Goal: Task Accomplishment & Management: Use online tool/utility

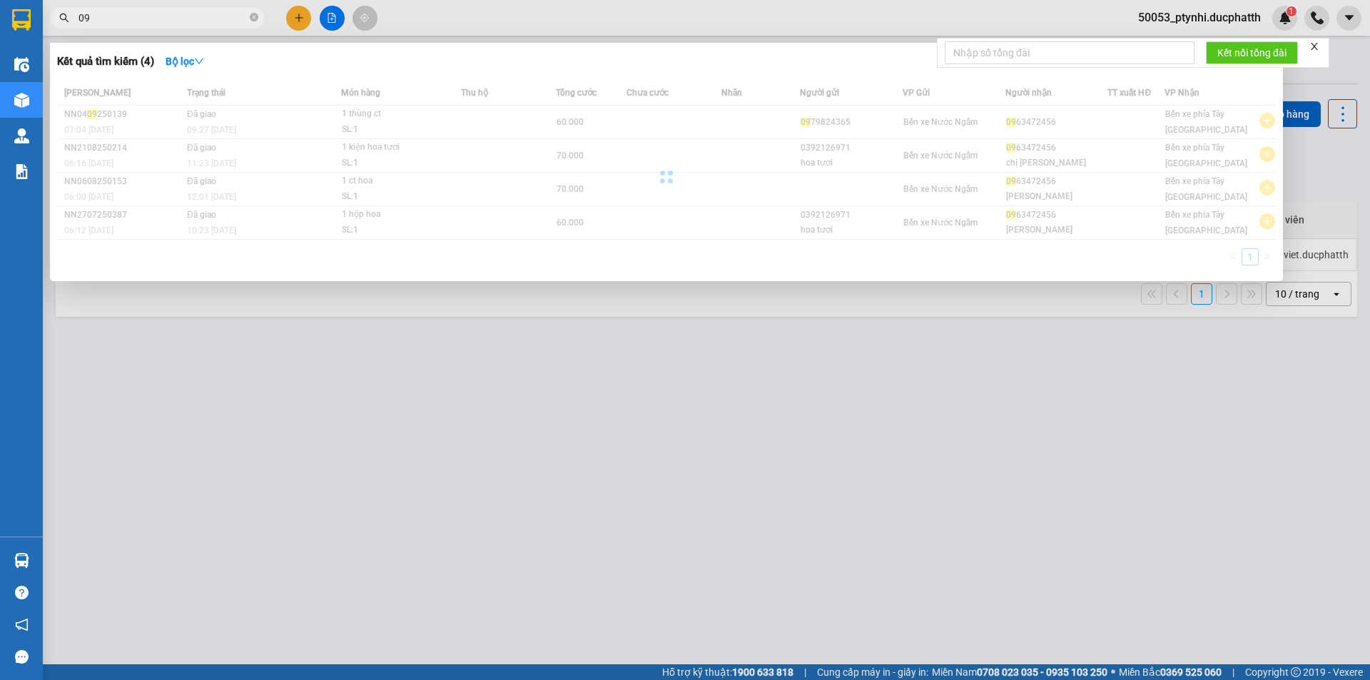
type input "0"
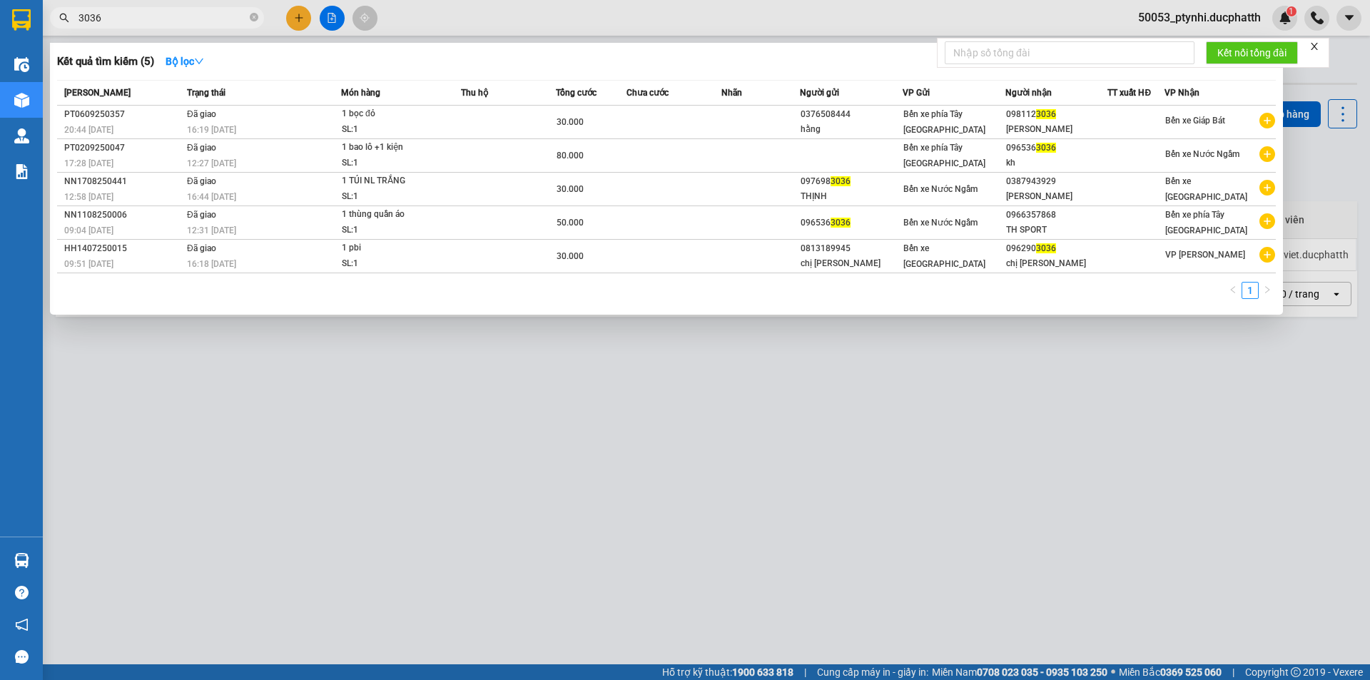
click at [198, 16] on input "3036" at bounding box center [162, 18] width 168 height 16
click at [195, 19] on input "3036" at bounding box center [162, 18] width 168 height 16
paste input "0379824800"
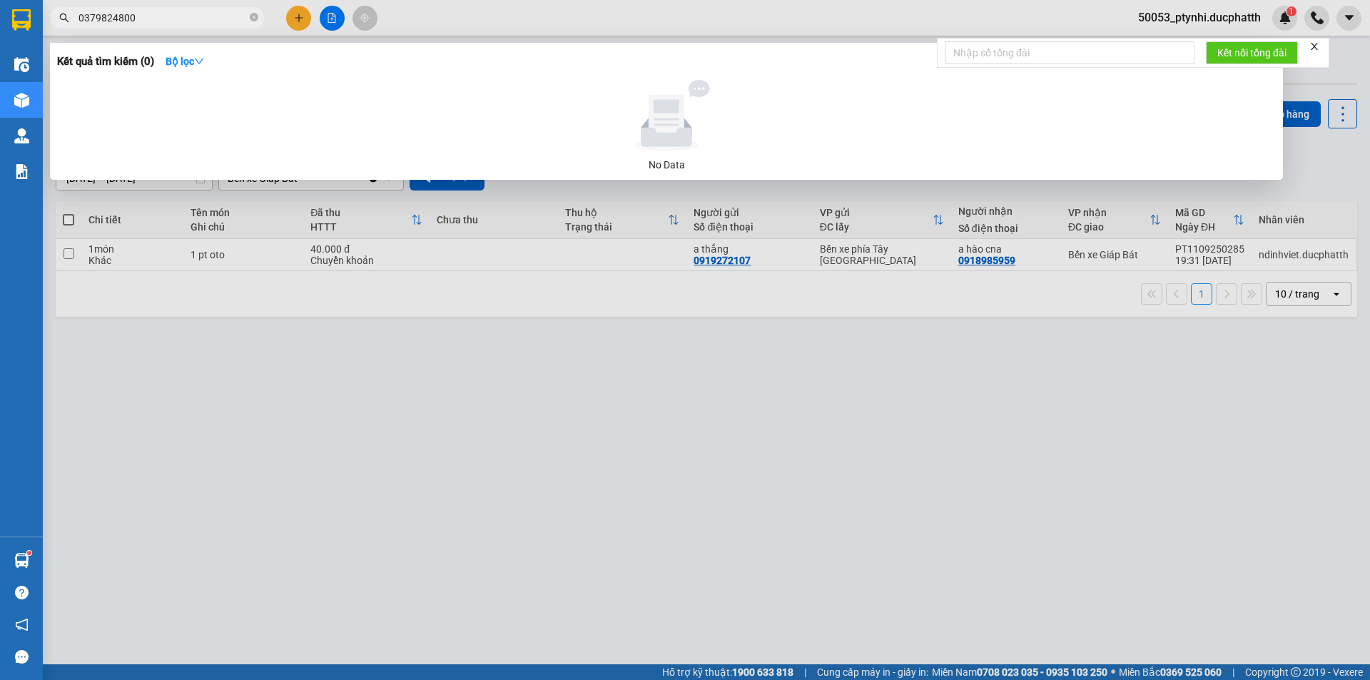
type input "0379824800"
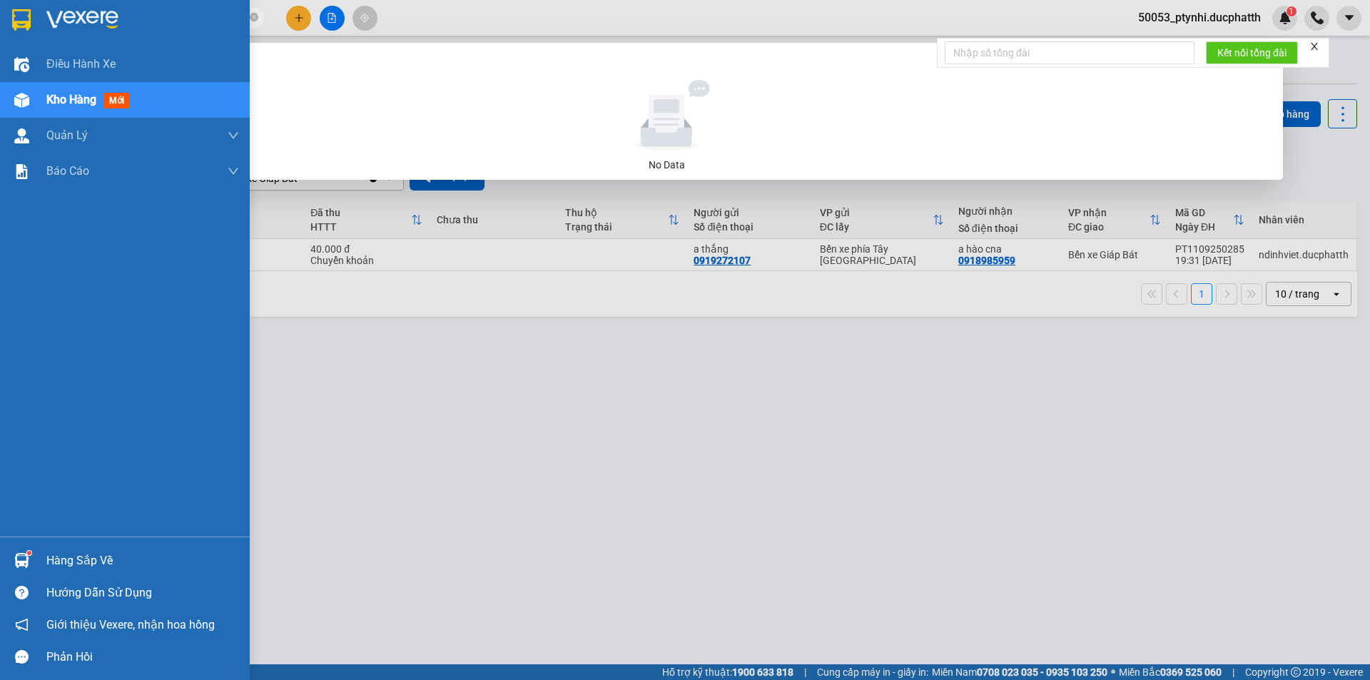
click at [22, 558] on img at bounding box center [21, 560] width 15 height 15
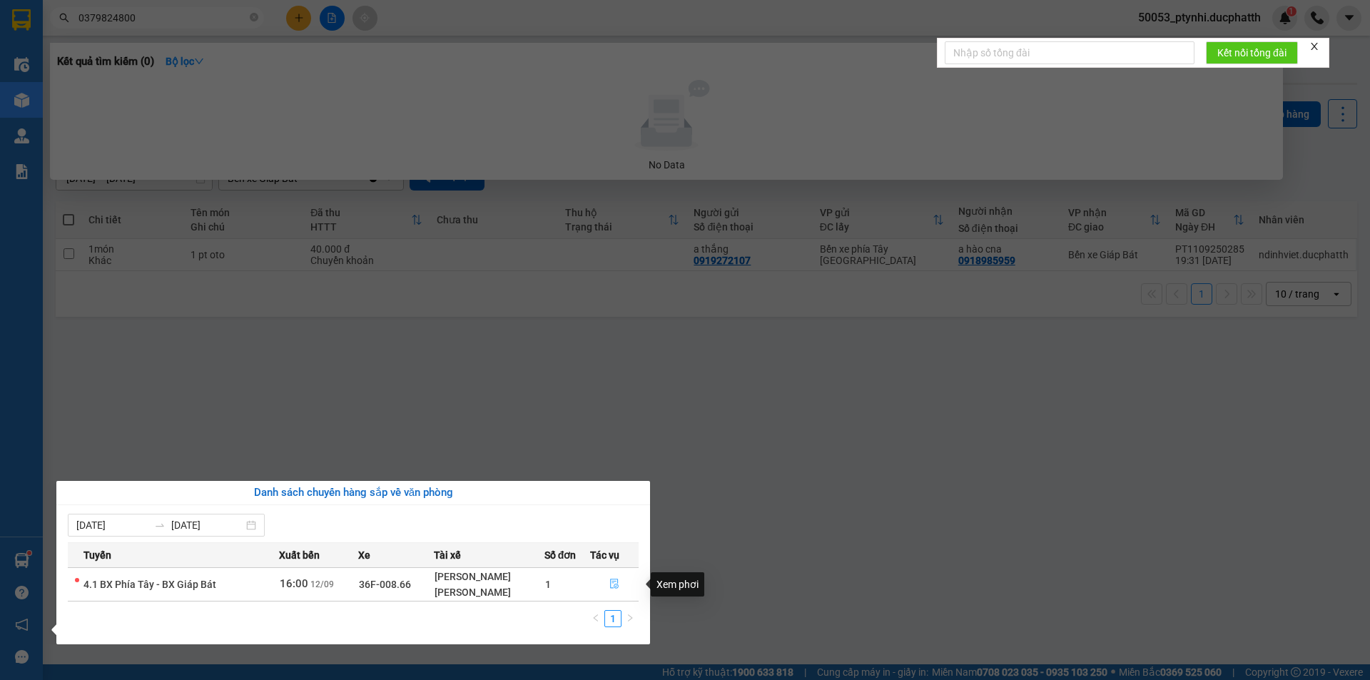
click at [611, 581] on icon "file-done" at bounding box center [614, 584] width 10 height 10
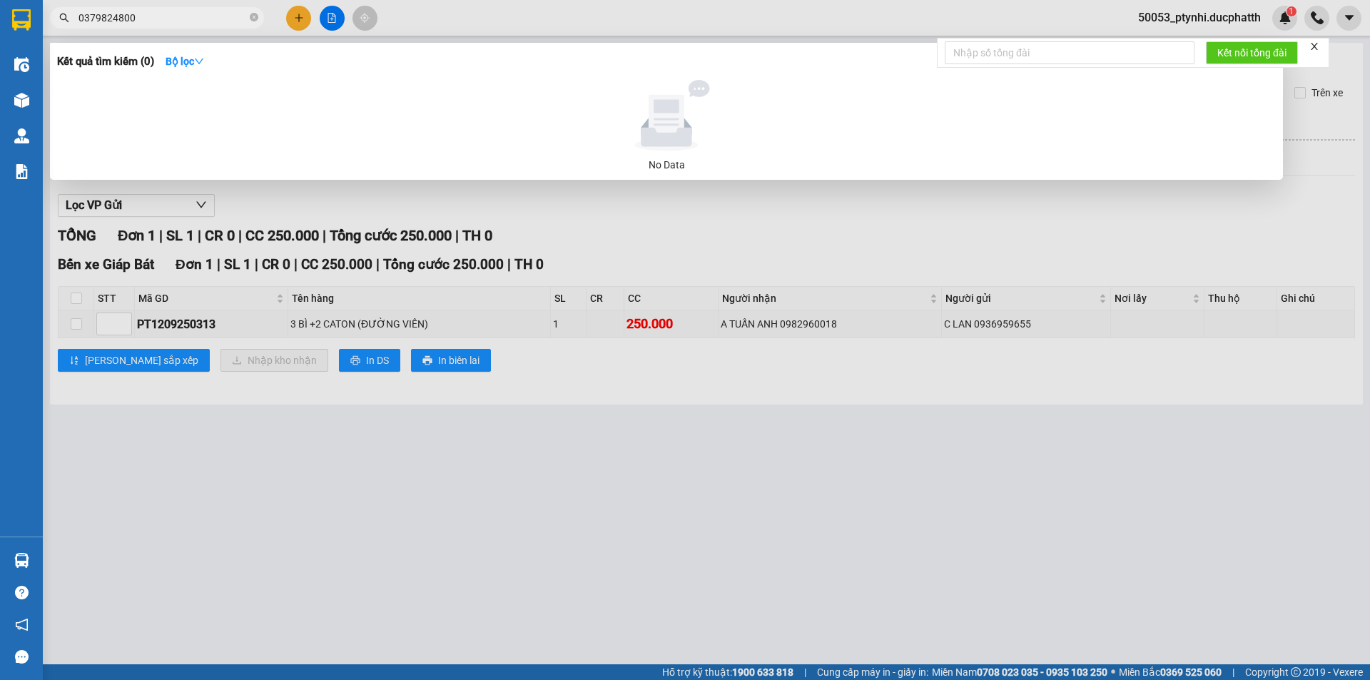
drag, startPoint x: 1106, startPoint y: 493, endPoint x: 1141, endPoint y: 422, distance: 79.4
click at [1135, 468] on div at bounding box center [685, 340] width 1370 height 680
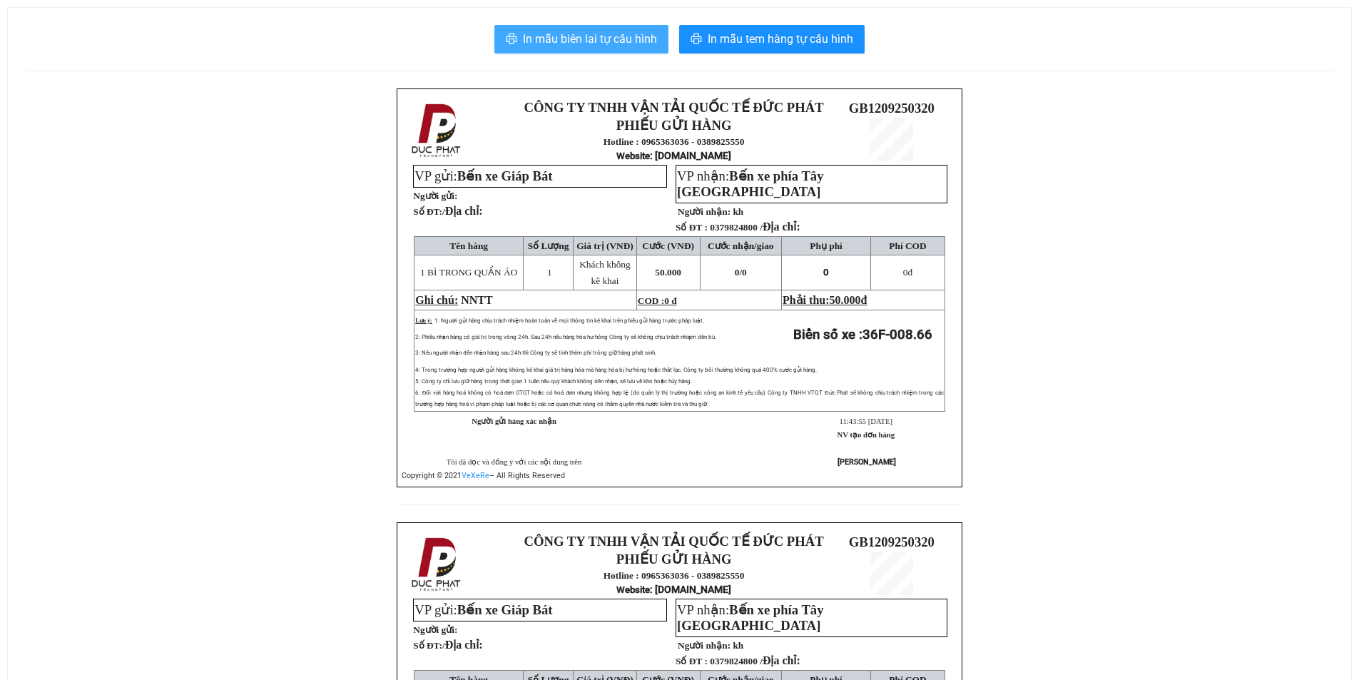
drag, startPoint x: 551, startPoint y: 31, endPoint x: 536, endPoint y: 38, distance: 16.3
click at [551, 31] on span "In mẫu biên lai tự cấu hình" at bounding box center [590, 39] width 134 height 18
click at [577, 31] on span "In mẫu biên lai tự cấu hình" at bounding box center [590, 39] width 134 height 18
click at [609, 49] on button "In mẫu biên lai tự cấu hình" at bounding box center [581, 39] width 174 height 29
click at [641, 44] on span "In mẫu biên lai tự cấu hình" at bounding box center [590, 39] width 134 height 18
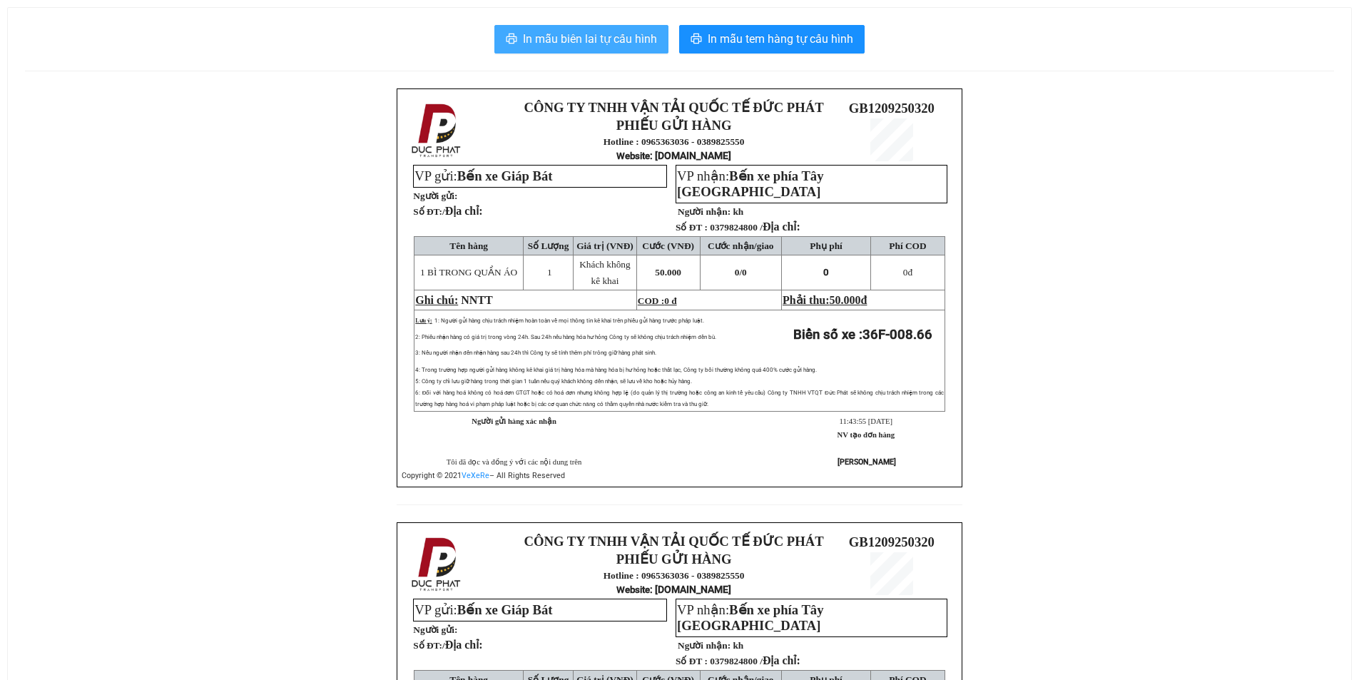
click at [571, 36] on span "In mẫu biên lai tự cấu hình" at bounding box center [590, 39] width 134 height 18
click at [582, 49] on button "In mẫu biên lai tự cấu hình" at bounding box center [581, 39] width 174 height 29
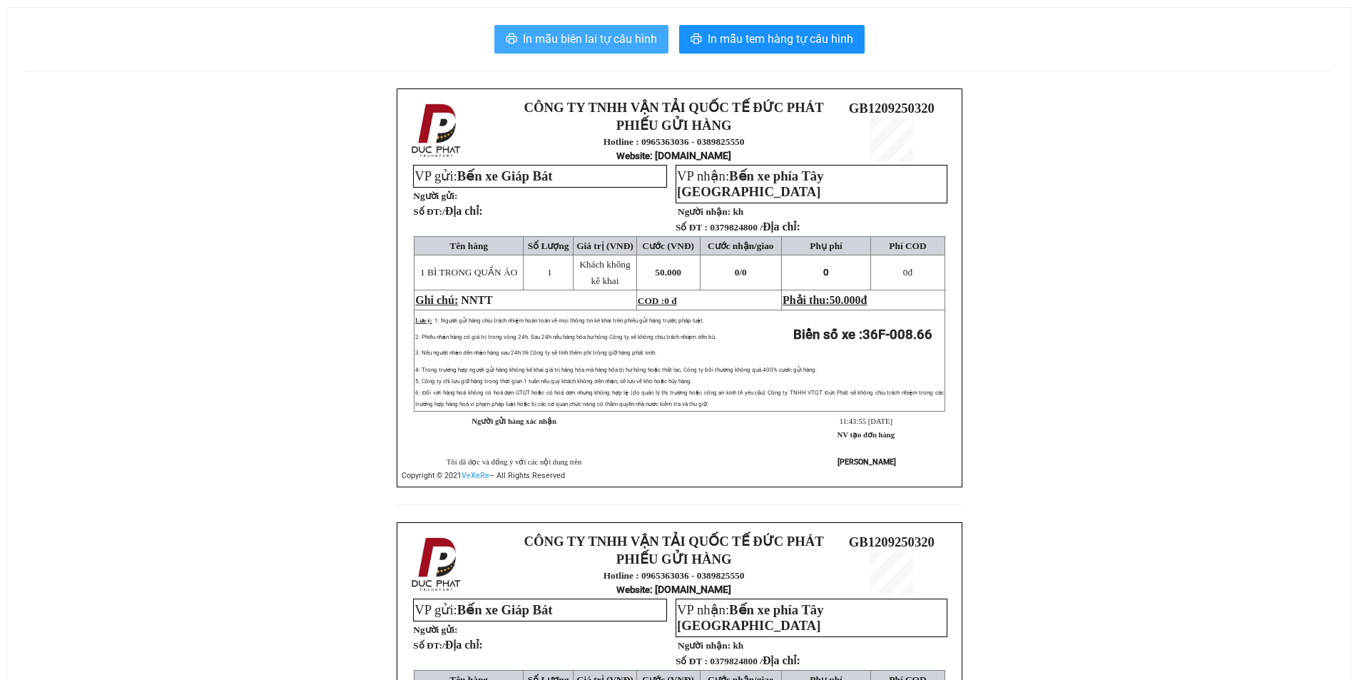
click at [582, 44] on span "In mẫu biên lai tự cấu hình" at bounding box center [590, 39] width 134 height 18
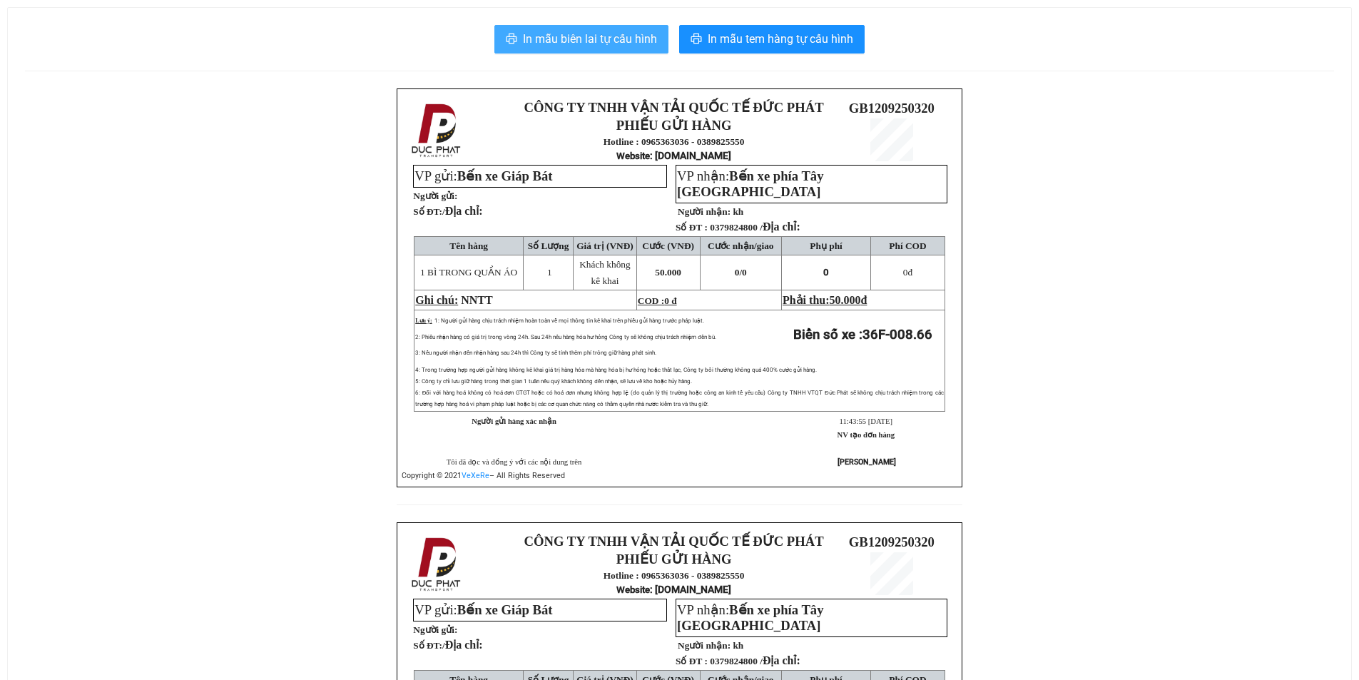
click at [582, 44] on span "In mẫu biên lai tự cấu hình" at bounding box center [590, 39] width 134 height 18
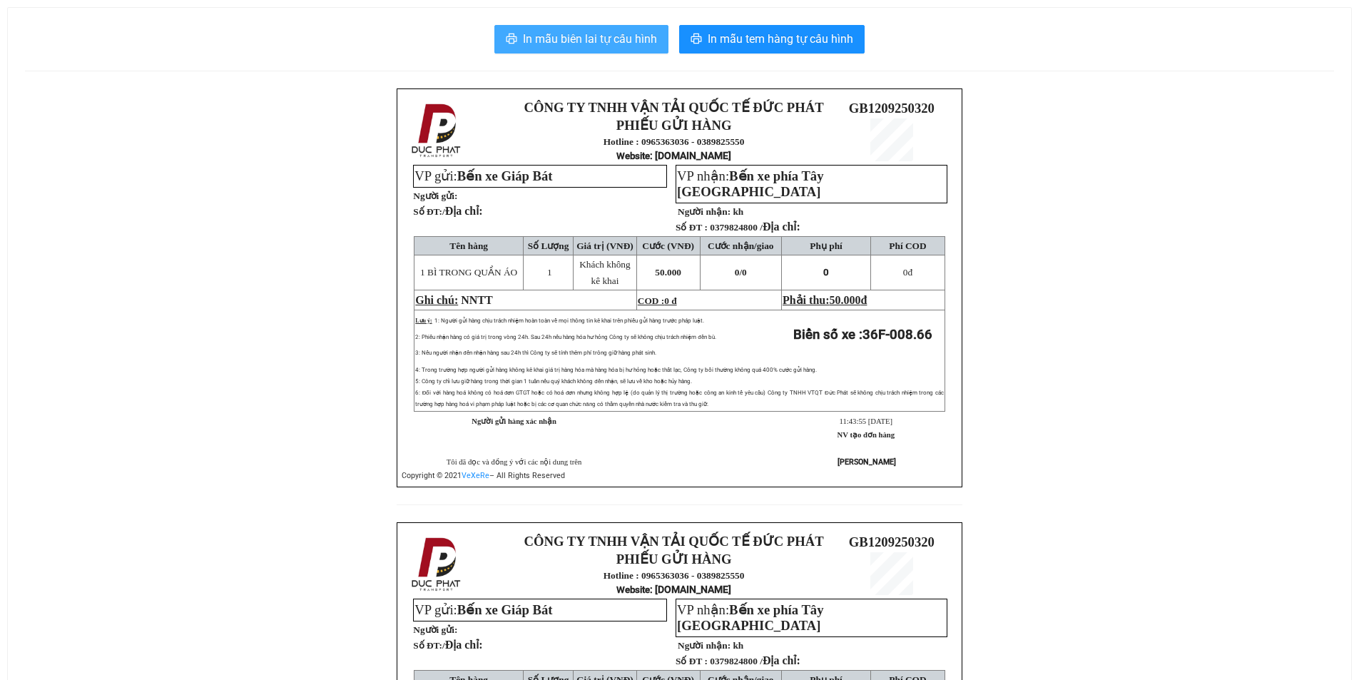
click at [582, 44] on span "In mẫu biên lai tự cấu hình" at bounding box center [590, 39] width 134 height 18
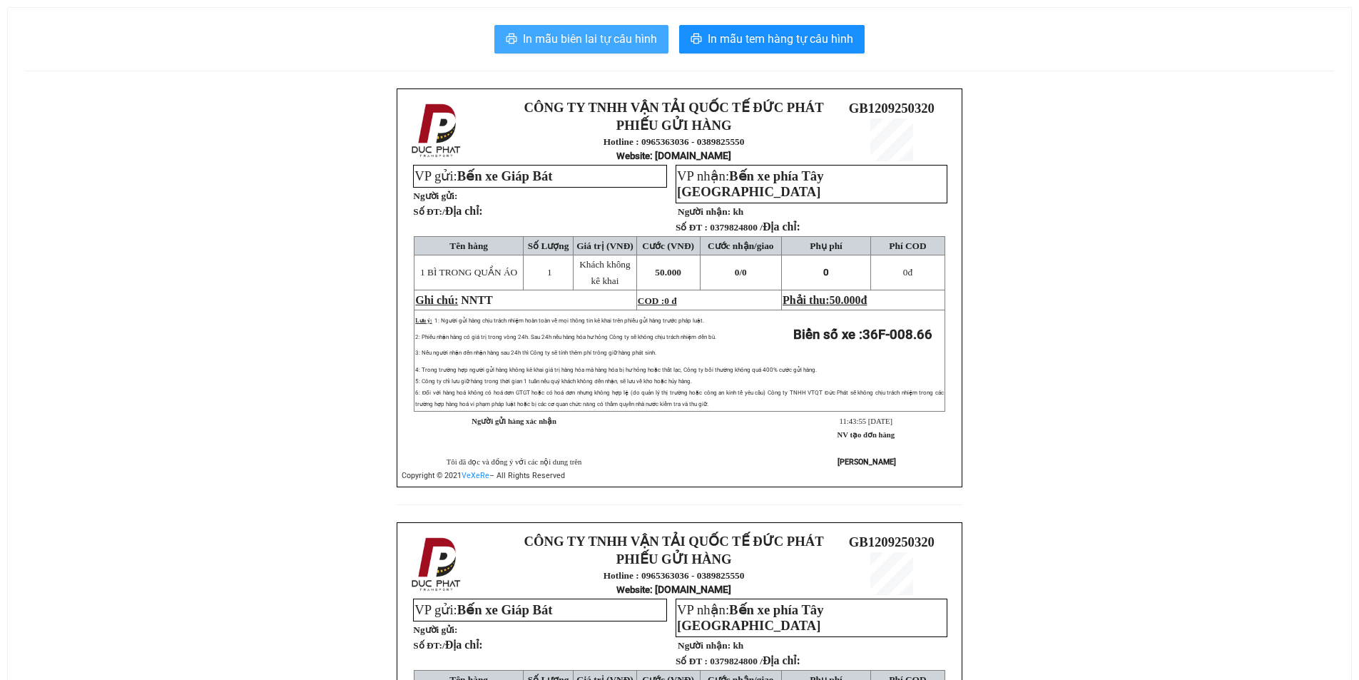
click at [582, 44] on span "In mẫu biên lai tự cấu hình" at bounding box center [590, 39] width 134 height 18
click at [596, 54] on div "In mẫu biên lai tự cấu hình In mẫu tem hàng tự cấu hình CÔNG TY TNHH VẬN TẢI QU…" at bounding box center [679, 490] width 1343 height 965
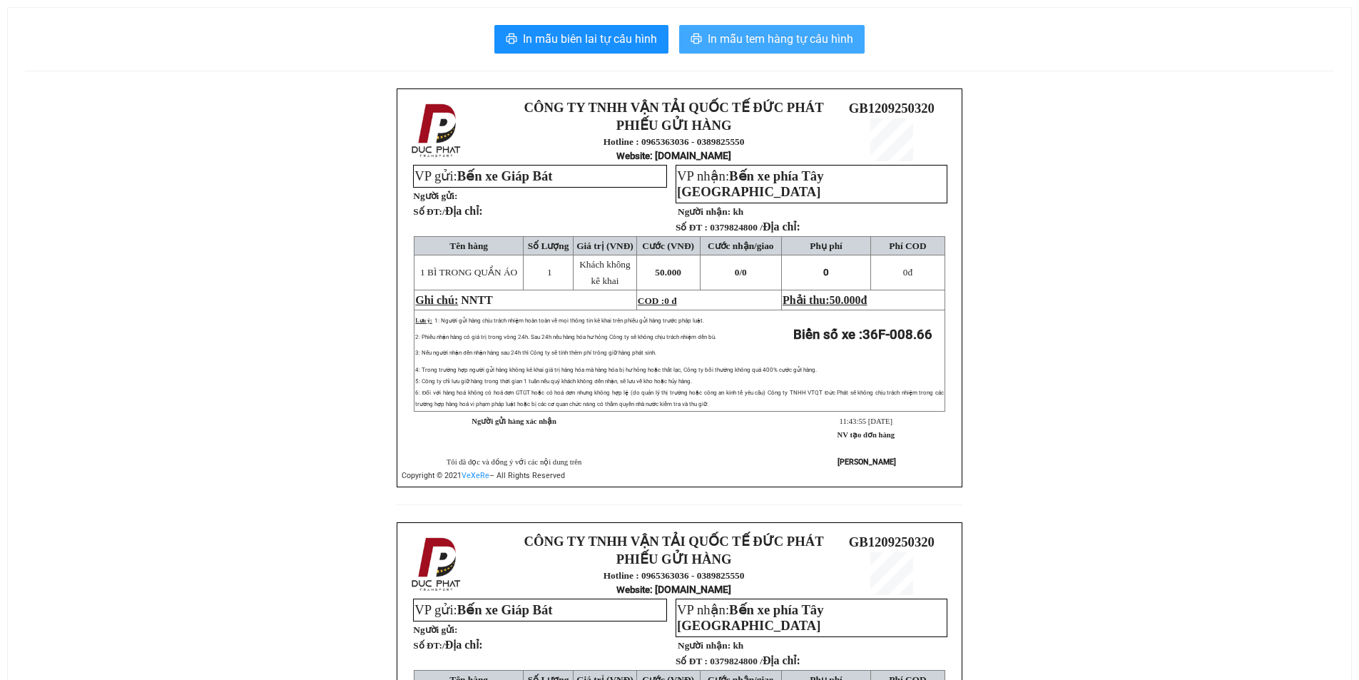
click at [793, 37] on span "In mẫu tem hàng tự cấu hình" at bounding box center [781, 39] width 146 height 18
